Goal: Task Accomplishment & Management: Use online tool/utility

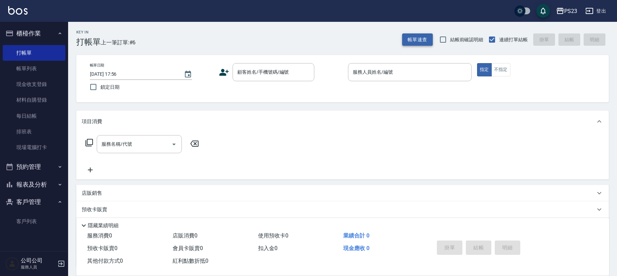
click at [420, 42] on button "帳單速查" at bounding box center [417, 39] width 31 height 13
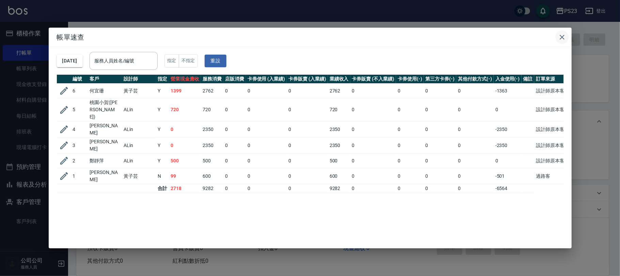
click at [561, 36] on icon "button" at bounding box center [562, 37] width 5 height 5
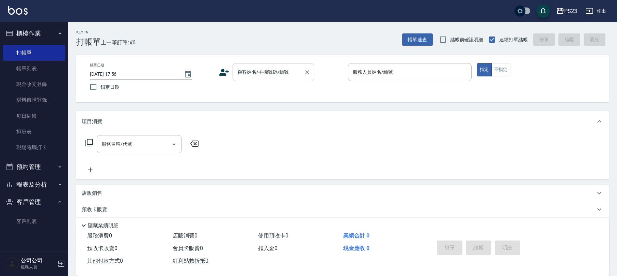
click at [254, 72] on input "顧客姓名/手機號碼/編號" at bounding box center [268, 72] width 65 height 12
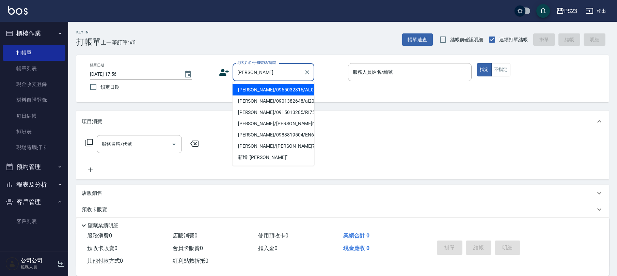
click at [281, 87] on li "[PERSON_NAME]/0965032316/AL0204" at bounding box center [274, 89] width 82 height 11
type input "[PERSON_NAME]/0965032316/AL0204"
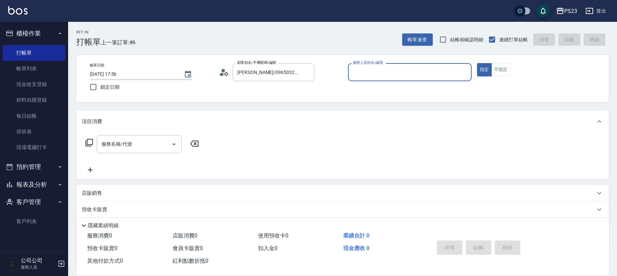
click at [223, 73] on icon at bounding box center [224, 72] width 10 height 10
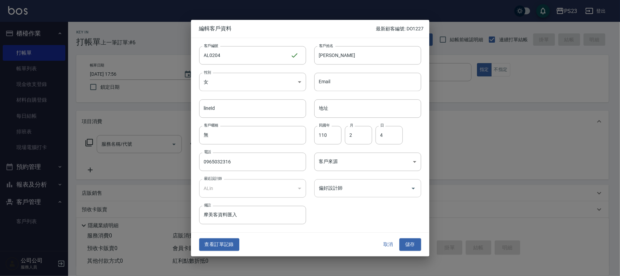
click at [378, 193] on input "偏好設計師" at bounding box center [362, 188] width 91 height 12
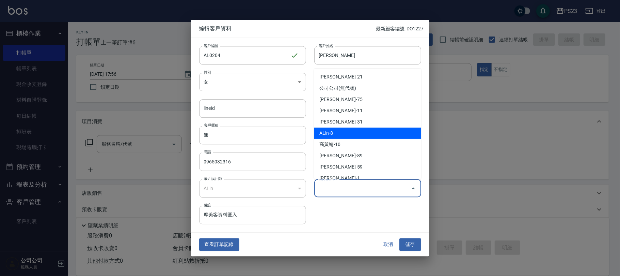
click at [343, 131] on li "ALin-8" at bounding box center [367, 132] width 107 height 11
type input "ALin"
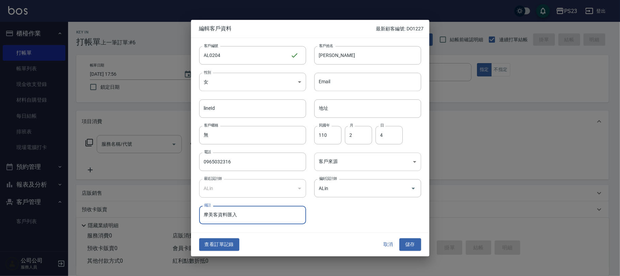
click at [335, 160] on body "PS23 登出 櫃檯作業 打帳單 帳單列表 現金收支登錄 材料自購登錄 每日結帳 排班表 現場電腦打卡 預約管理 預約管理 單日預約紀錄 單週預約紀錄 報表及…" at bounding box center [310, 165] width 620 height 330
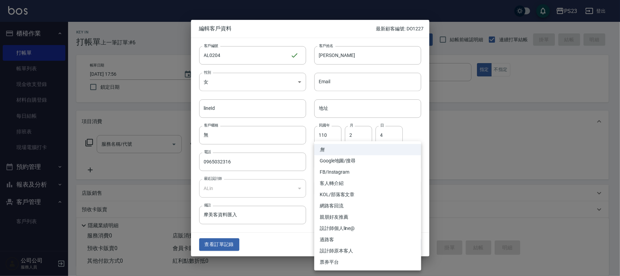
click at [344, 248] on li "設計師原本客人" at bounding box center [367, 250] width 107 height 11
type input "設計師原本客人"
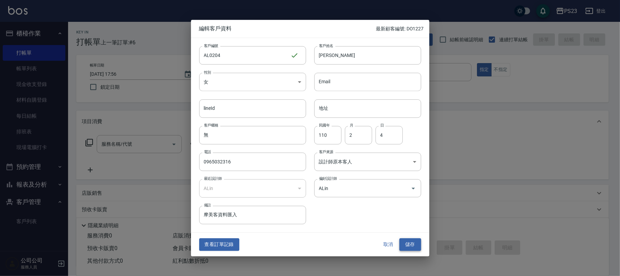
click at [413, 244] on button "儲存" at bounding box center [411, 244] width 22 height 13
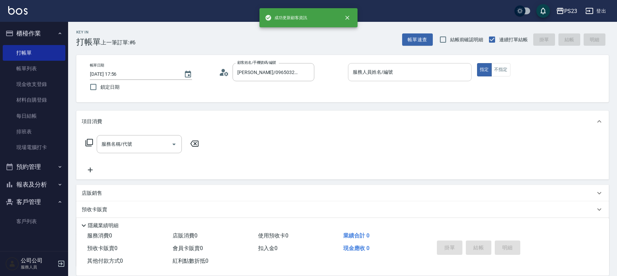
click at [402, 73] on input "服務人員姓名/編號" at bounding box center [410, 72] width 118 height 12
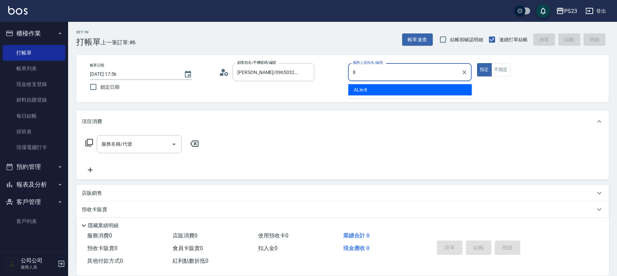
type input "ALin-8"
type button "true"
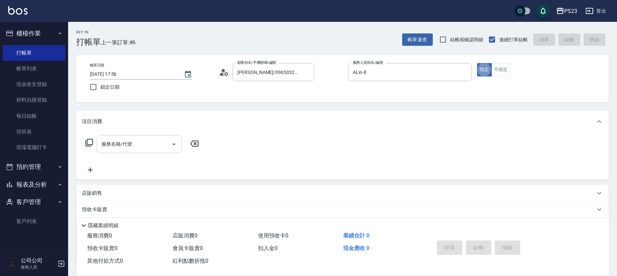
click at [151, 151] on div "服務名稱/代號" at bounding box center [139, 144] width 85 height 18
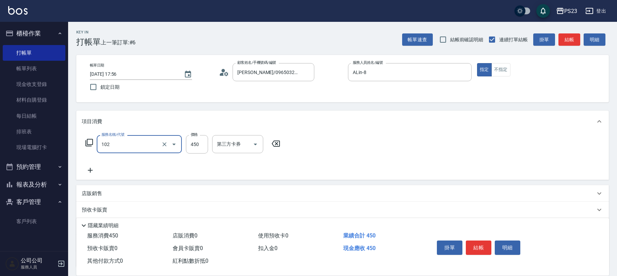
type input "洗髮450(102)"
type input "500"
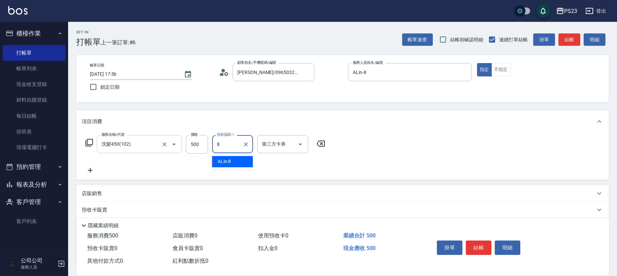
type input "ALin-8"
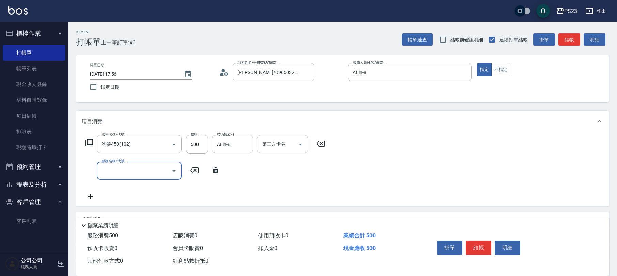
scroll to position [81, 0]
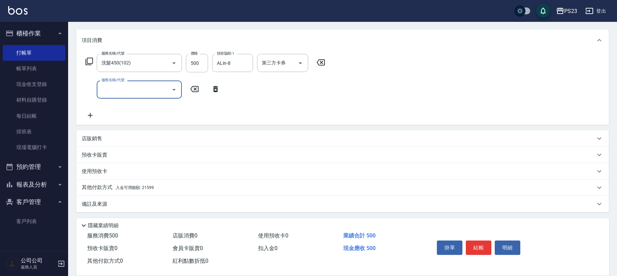
click at [105, 133] on div "店販銷售" at bounding box center [342, 138] width 533 height 16
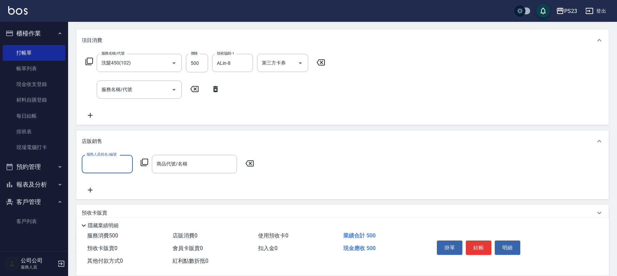
scroll to position [0, 0]
type input "ALin-8"
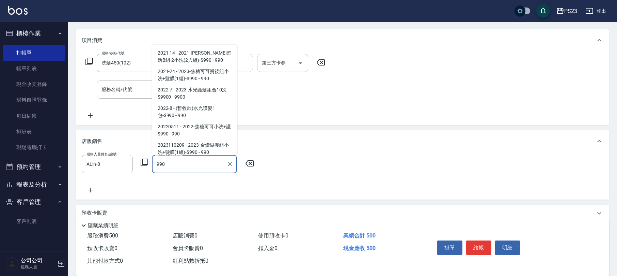
scroll to position [58, 0]
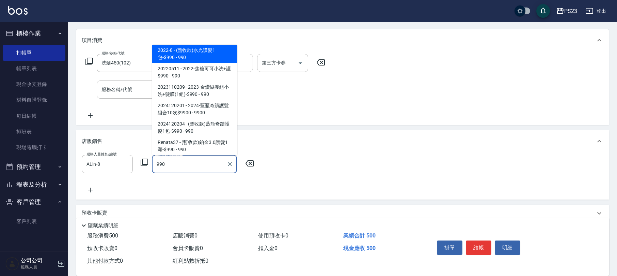
type input "(暫收款)水光護髮1包-$990"
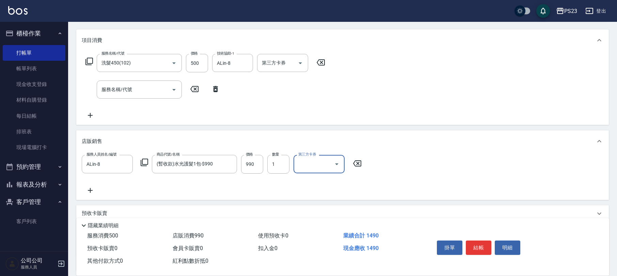
scroll to position [140, 0]
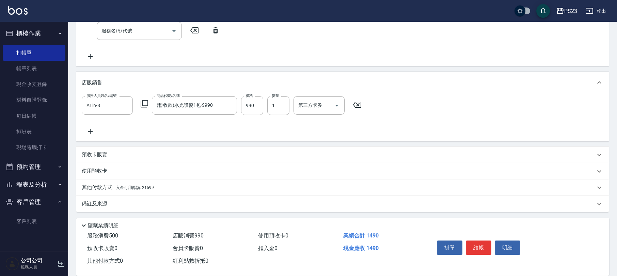
click at [133, 202] on div "備註及來源" at bounding box center [339, 203] width 514 height 7
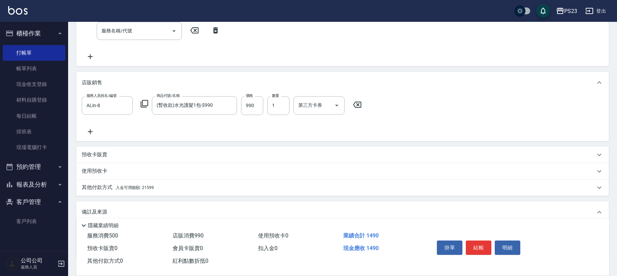
scroll to position [185, 0]
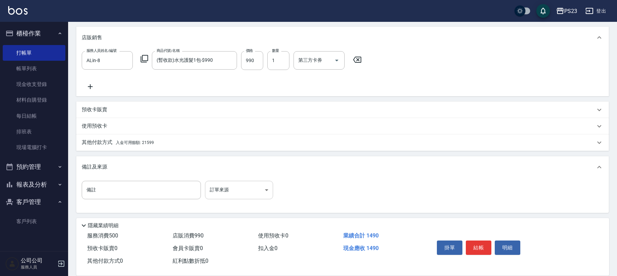
click at [256, 190] on body "PS23 登出 櫃檯作業 打帳單 帳單列表 現金收支登錄 材料自購登錄 每日結帳 排班表 現場電腦打卡 預約管理 預約管理 單日預約紀錄 單週預約紀錄 報表及…" at bounding box center [308, 45] width 617 height 461
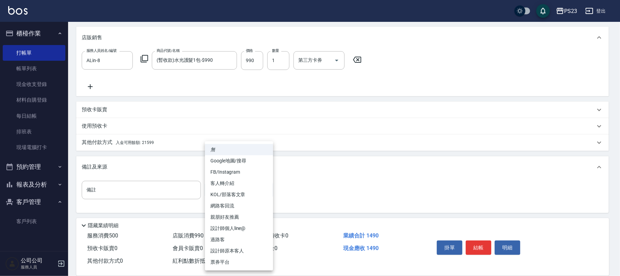
click at [247, 252] on li "設計師原本客人" at bounding box center [239, 250] width 68 height 11
type input "設計師原本客人"
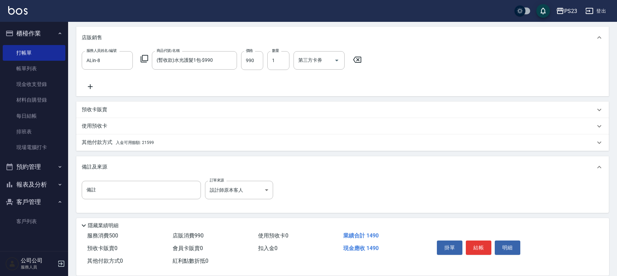
click at [159, 141] on div "其他付款方式 入金可用餘額: 21599" at bounding box center [339, 142] width 514 height 7
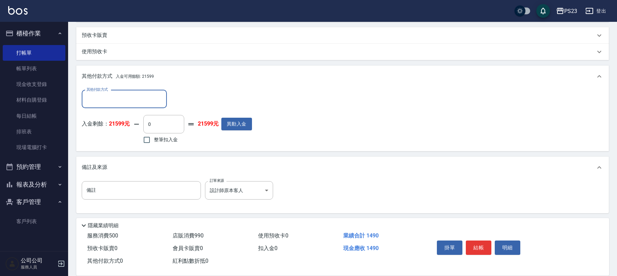
scroll to position [0, 0]
click at [118, 94] on input "其他付款方式" at bounding box center [124, 99] width 79 height 12
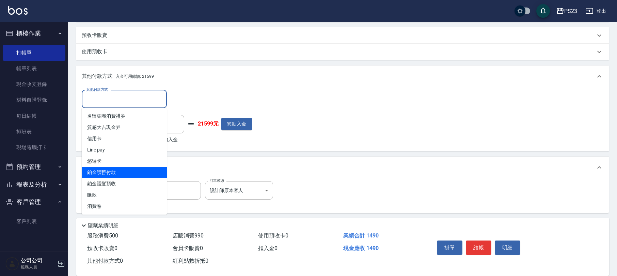
click at [117, 173] on span "鉑金護暫付款" at bounding box center [124, 172] width 85 height 11
type input "鉑金護暫付款"
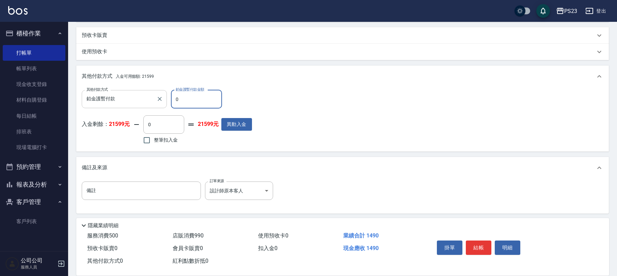
drag, startPoint x: 195, startPoint y: 97, endPoint x: 166, endPoint y: 104, distance: 29.5
click at [166, 105] on div "其他付款方式 鉑金護暫付款 其他付款方式 鉑金護暫付款金額 0 鉑金護暫付款金額" at bounding box center [167, 99] width 170 height 18
type input "990"
click at [149, 134] on input "整筆扣入金" at bounding box center [147, 140] width 14 height 14
checkbox input "true"
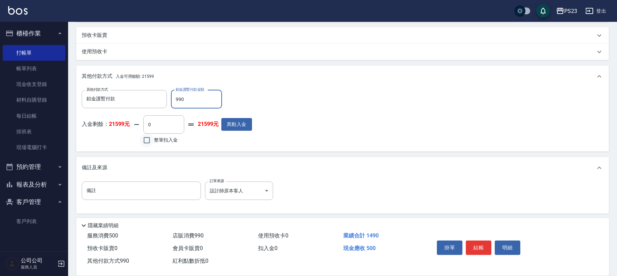
type input "500"
drag, startPoint x: 482, startPoint y: 250, endPoint x: 485, endPoint y: 243, distance: 7.8
click at [482, 248] on button "結帳" at bounding box center [479, 247] width 26 height 14
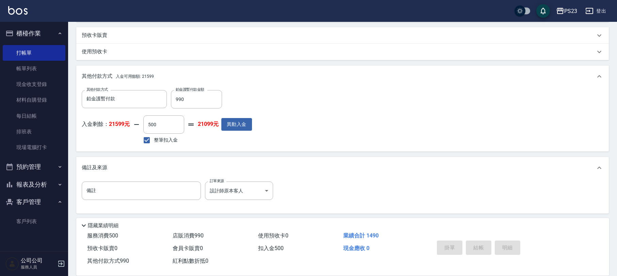
type input "[DATE] 19:52"
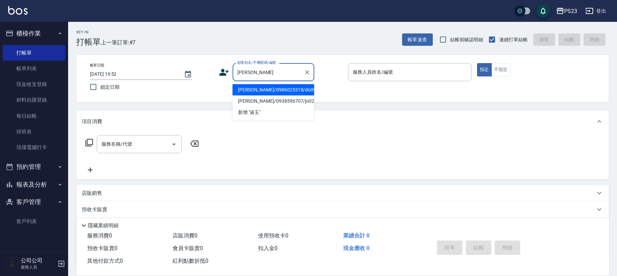
click at [270, 90] on li "[PERSON_NAME]/0986025318/do0904" at bounding box center [274, 89] width 82 height 11
type input "[PERSON_NAME]/0986025318/do0904"
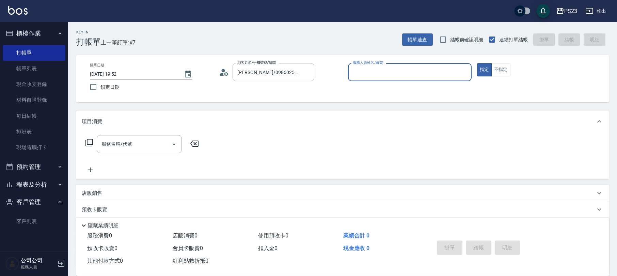
type input "Donna-75"
drag, startPoint x: 144, startPoint y: 153, endPoint x: 146, endPoint y: 146, distance: 6.8
click at [145, 153] on div "服務名稱/代號 服務名稱/代號" at bounding box center [142, 154] width 121 height 39
click at [138, 130] on div "項目消費" at bounding box center [342, 121] width 533 height 22
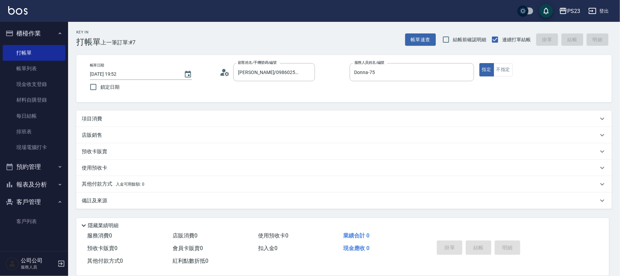
click at [102, 120] on div "項目消費" at bounding box center [340, 118] width 517 height 7
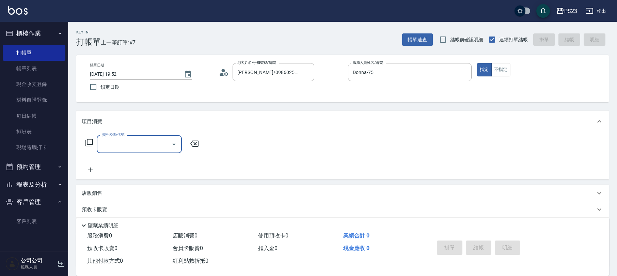
click at [134, 141] on input "服務名稱/代號" at bounding box center [134, 144] width 69 height 12
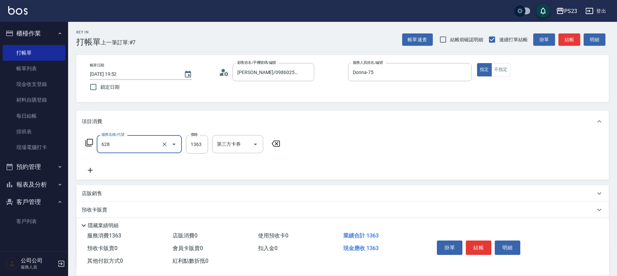
type input "中草藥2000(628)"
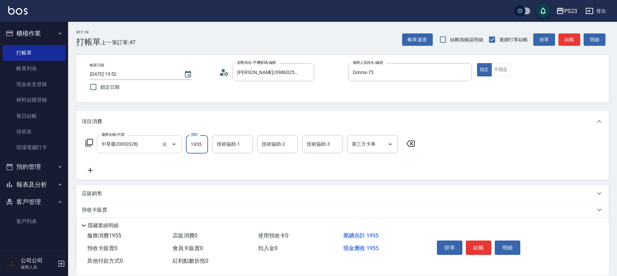
type input "1955"
type input "Donna-75"
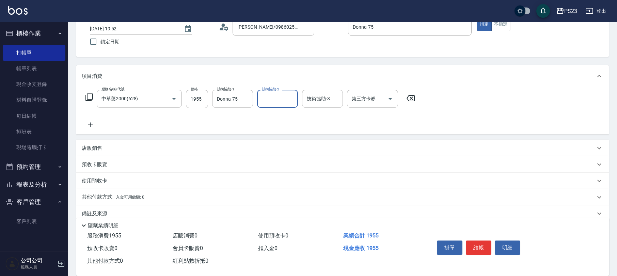
scroll to position [55, 0]
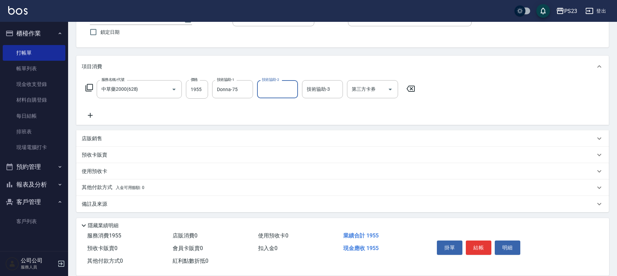
click at [113, 203] on div "備註及來源" at bounding box center [339, 203] width 514 height 7
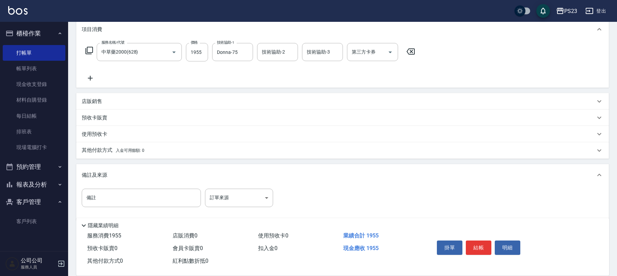
scroll to position [99, 0]
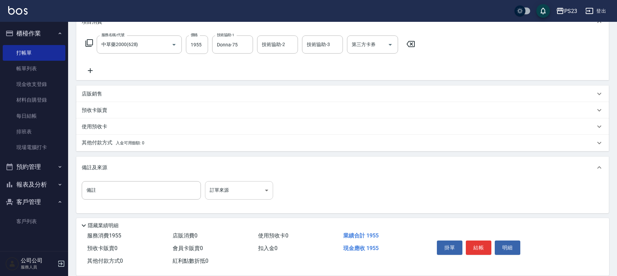
click at [226, 198] on body "PS23 登出 櫃檯作業 打帳單 帳單列表 現金收支登錄 材料自購登錄 每日結帳 排班表 現場電腦打卡 預約管理 預約管理 單日預約紀錄 單週預約紀錄 報表及…" at bounding box center [308, 89] width 617 height 376
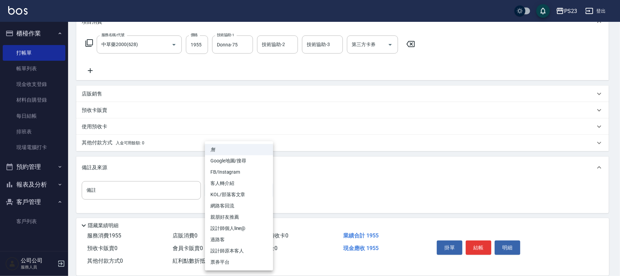
click at [229, 247] on li "設計師原本客人" at bounding box center [239, 250] width 68 height 11
type input "設計師原本客人"
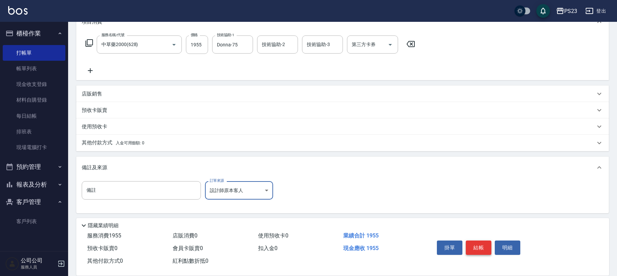
click at [480, 248] on button "結帳" at bounding box center [479, 247] width 26 height 14
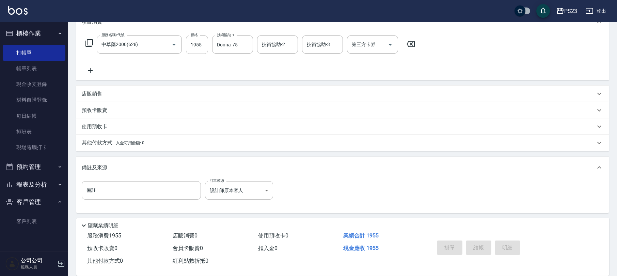
type input "[DATE] 19:53"
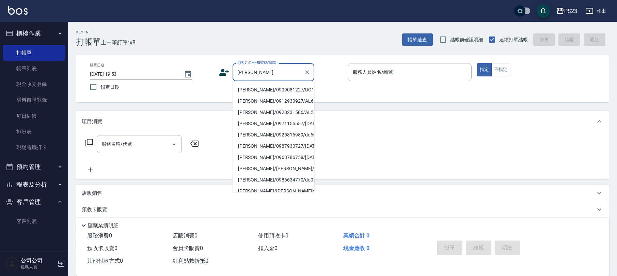
click at [293, 87] on li "[PERSON_NAME]/0909081227/DO1227" at bounding box center [274, 89] width 82 height 11
type input "[PERSON_NAME]/0909081227/DO1227"
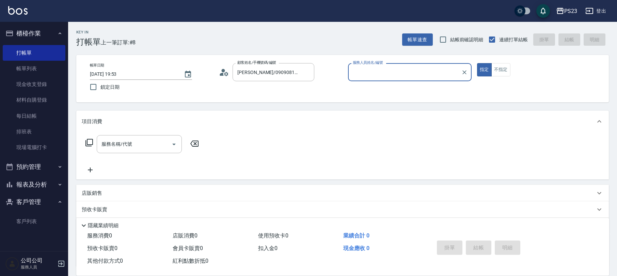
type input "Donna-75"
click at [138, 138] on input "服務名稱/代號" at bounding box center [134, 144] width 69 height 12
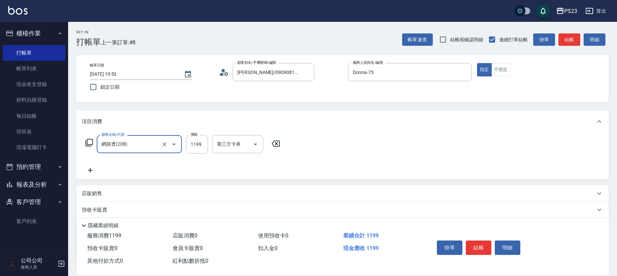
type input "網路燙(208)"
type input "1799"
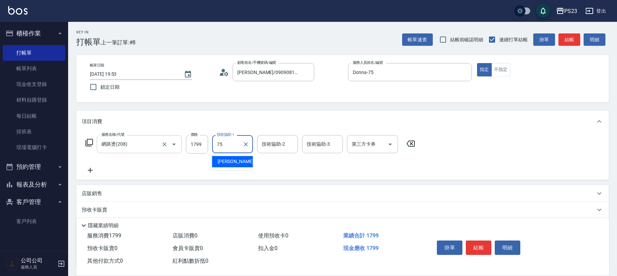
type input "Donna-75"
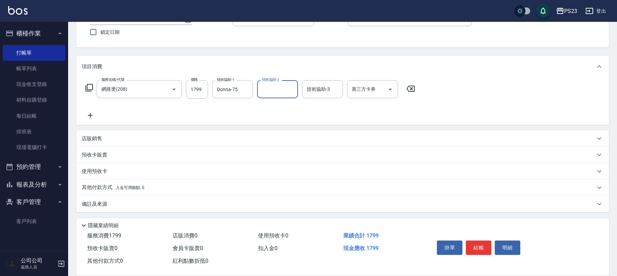
click at [125, 203] on div "備註及來源" at bounding box center [339, 203] width 514 height 7
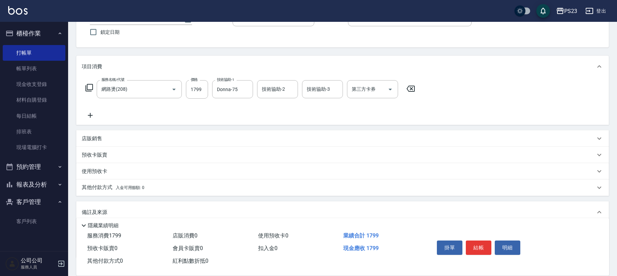
scroll to position [99, 0]
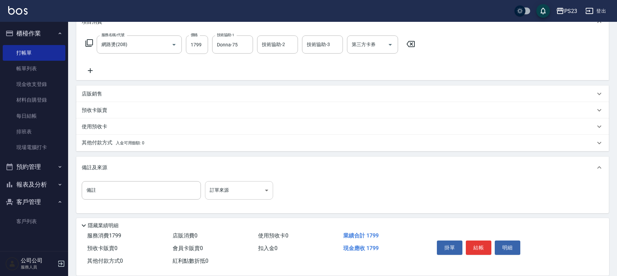
click at [248, 193] on body "PS23 登出 櫃檯作業 打帳單 帳單列表 現金收支登錄 材料自購登錄 每日結帳 排班表 現場電腦打卡 預約管理 預約管理 單日預約紀錄 單週預約紀錄 報表及…" at bounding box center [308, 89] width 617 height 376
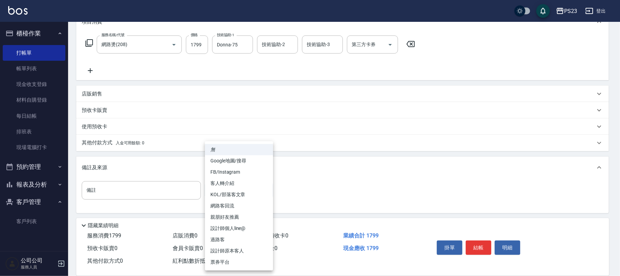
click at [233, 172] on li "FB/Instagram" at bounding box center [239, 171] width 68 height 11
type input "FB/Instagram"
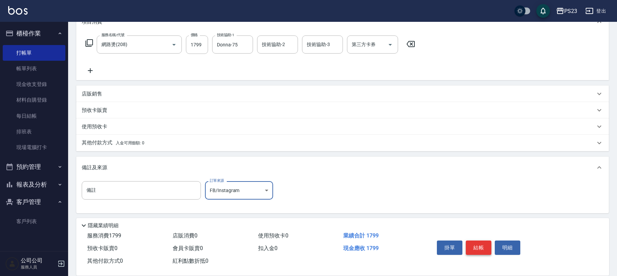
click at [479, 241] on button "結帳" at bounding box center [479, 247] width 26 height 14
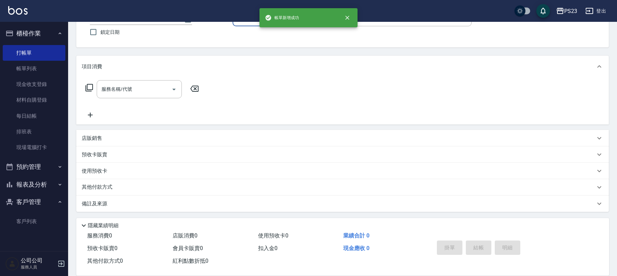
scroll to position [0, 0]
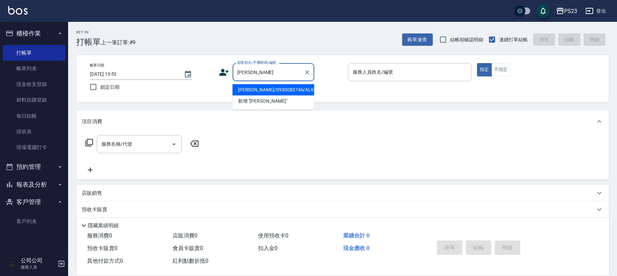
click at [281, 90] on li "[PERSON_NAME]/0930080746/AL650618" at bounding box center [274, 89] width 82 height 11
type input "[PERSON_NAME]/0930080746/AL650618"
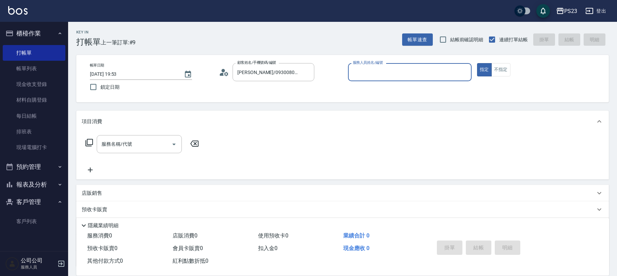
type input "ALin-8"
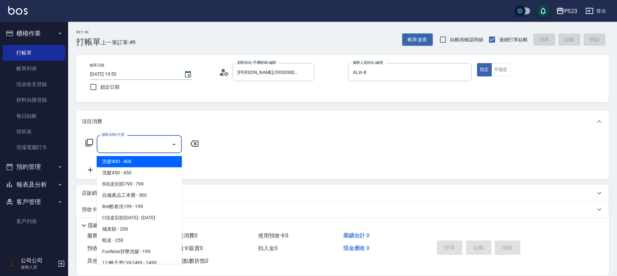
click at [119, 149] on input "服務名稱/代號" at bounding box center [134, 144] width 69 height 12
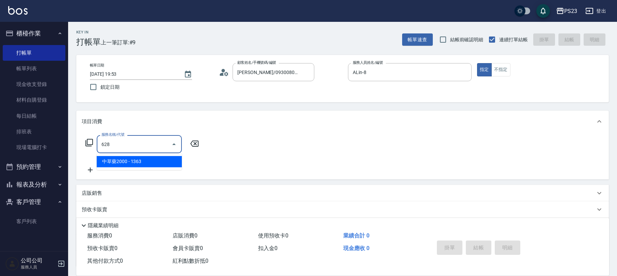
type input "中草藥2000(628)"
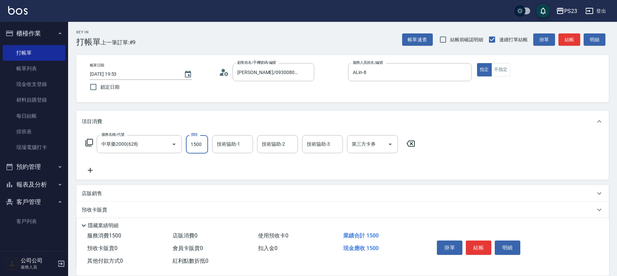
type input "1500"
type input "ALin-8"
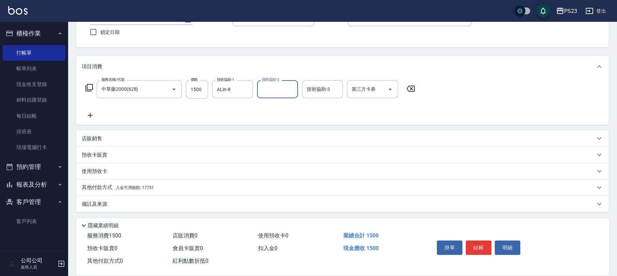
click at [97, 201] on p "備註及來源" at bounding box center [95, 203] width 26 height 7
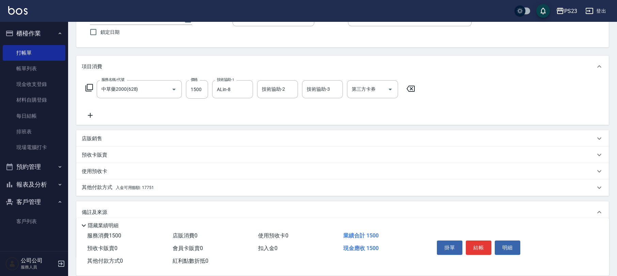
scroll to position [101, 0]
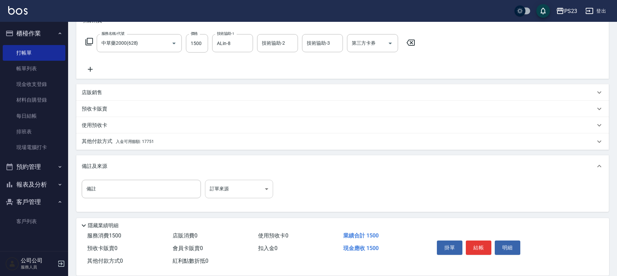
click at [226, 191] on body "PS23 登出 櫃檯作業 打帳單 帳單列表 現金收支登錄 材料自購登錄 每日結帳 排班表 現場電腦打卡 預約管理 預約管理 單日預約紀錄 單週預約紀錄 報表及…" at bounding box center [308, 87] width 617 height 376
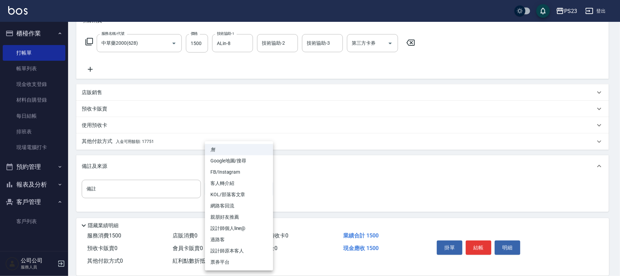
click at [231, 250] on li "設計師原本客人" at bounding box center [239, 250] width 68 height 11
type input "設計師原本客人"
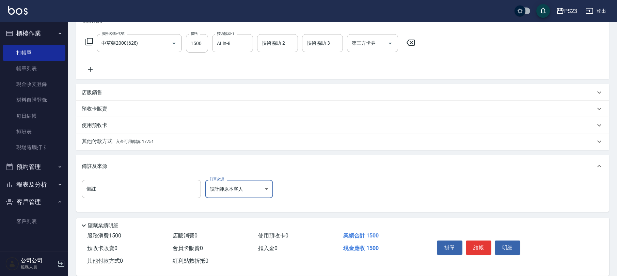
click at [137, 141] on span "入金可用餘額: 17751" at bounding box center [135, 141] width 38 height 5
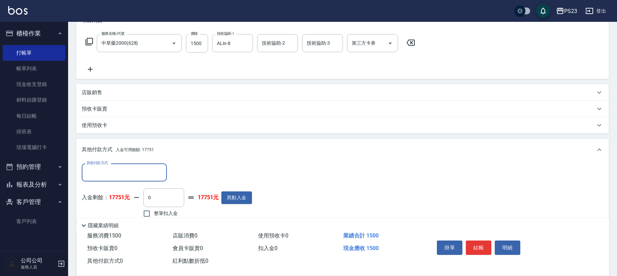
scroll to position [173, 0]
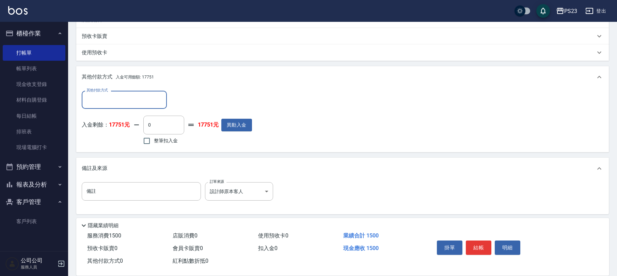
drag, startPoint x: 166, startPoint y: 142, endPoint x: 177, endPoint y: 144, distance: 11.2
click at [167, 141] on span "整筆扣入金" at bounding box center [166, 140] width 24 height 7
click at [154, 141] on input "整筆扣入金" at bounding box center [147, 141] width 14 height 14
checkbox input "true"
type input "1500"
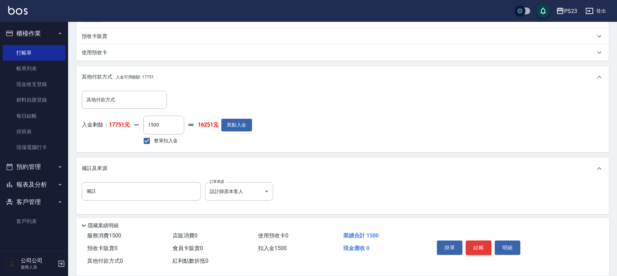
click at [485, 246] on button "結帳" at bounding box center [479, 247] width 26 height 14
type input "[DATE] 19:58"
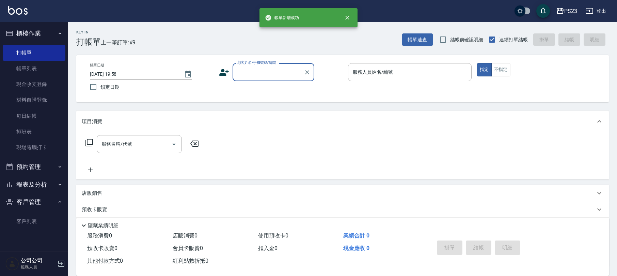
scroll to position [0, 0]
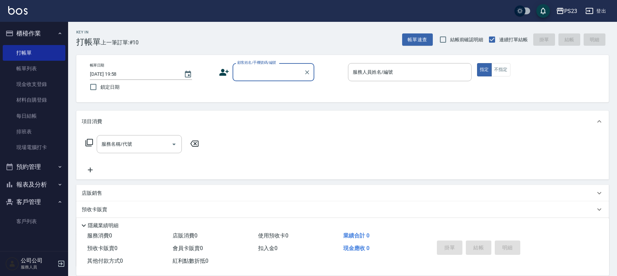
click at [34, 181] on button "報表及分析" at bounding box center [34, 184] width 63 height 18
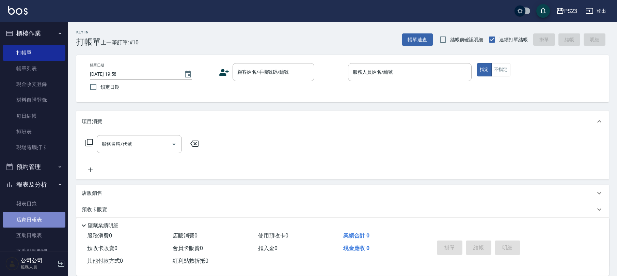
click at [36, 213] on link "店家日報表" at bounding box center [34, 220] width 63 height 16
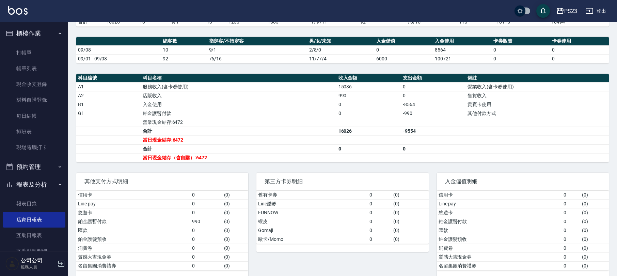
scroll to position [196, 0]
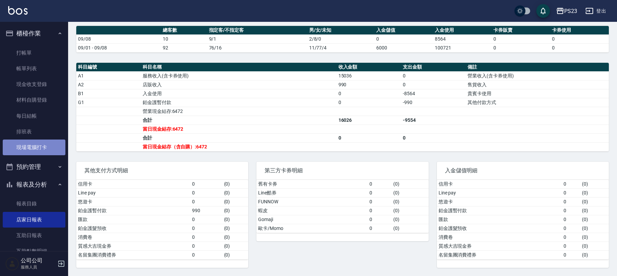
click at [48, 151] on link "現場電腦打卡" at bounding box center [34, 147] width 63 height 16
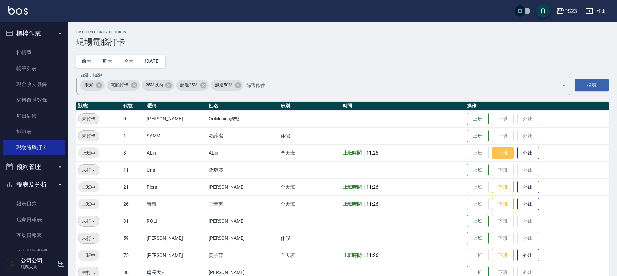
click at [495, 152] on button "下班" at bounding box center [503, 153] width 22 height 12
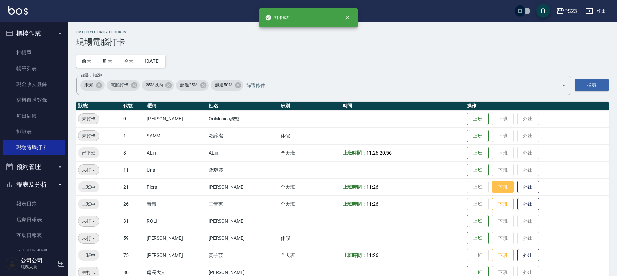
click at [495, 185] on button "下班" at bounding box center [503, 187] width 22 height 12
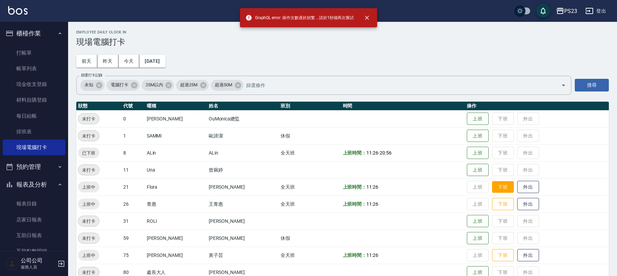
click at [495, 187] on button "下班" at bounding box center [503, 187] width 22 height 12
drag, startPoint x: 487, startPoint y: 203, endPoint x: 490, endPoint y: 202, distance: 3.5
click at [492, 202] on button "下班" at bounding box center [503, 204] width 22 height 12
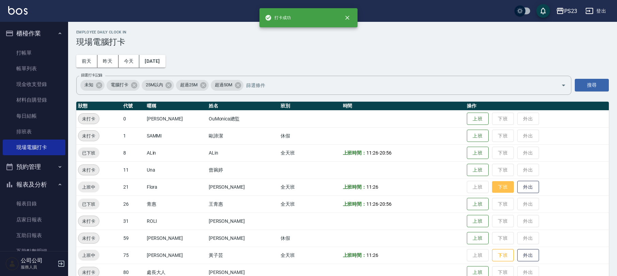
click at [497, 190] on button "下班" at bounding box center [503, 187] width 22 height 12
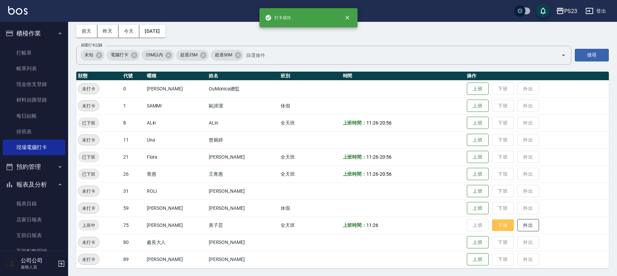
click at [498, 226] on button "下班" at bounding box center [503, 225] width 22 height 12
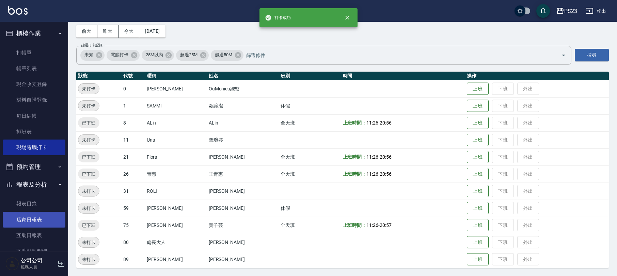
click at [31, 219] on link "店家日報表" at bounding box center [34, 220] width 63 height 16
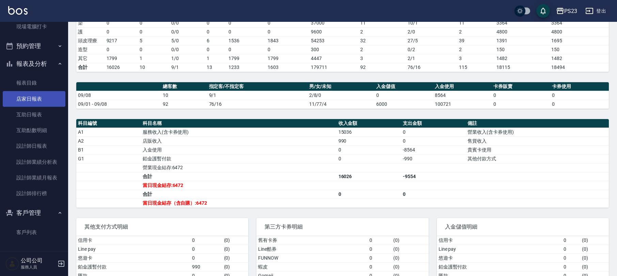
scroll to position [182, 0]
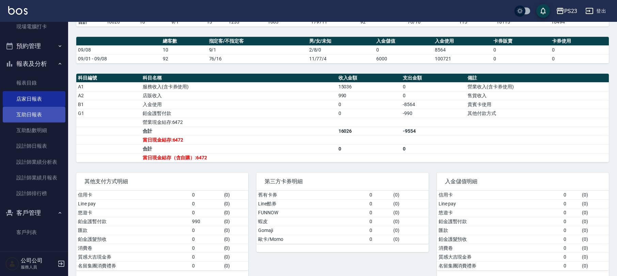
click at [32, 112] on link "互助日報表" at bounding box center [34, 115] width 63 height 16
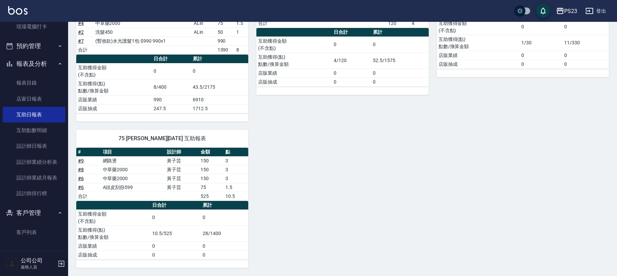
scroll to position [138, 0]
click at [37, 128] on link "互助點數明細" at bounding box center [34, 130] width 63 height 16
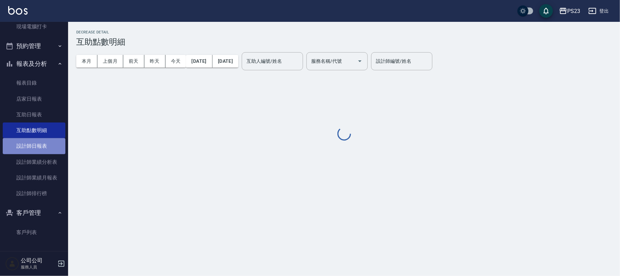
click at [37, 147] on link "設計師日報表" at bounding box center [34, 146] width 63 height 16
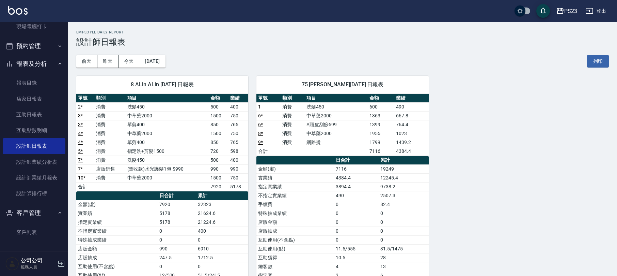
scroll to position [85, 0]
